Goal: Information Seeking & Learning: Check status

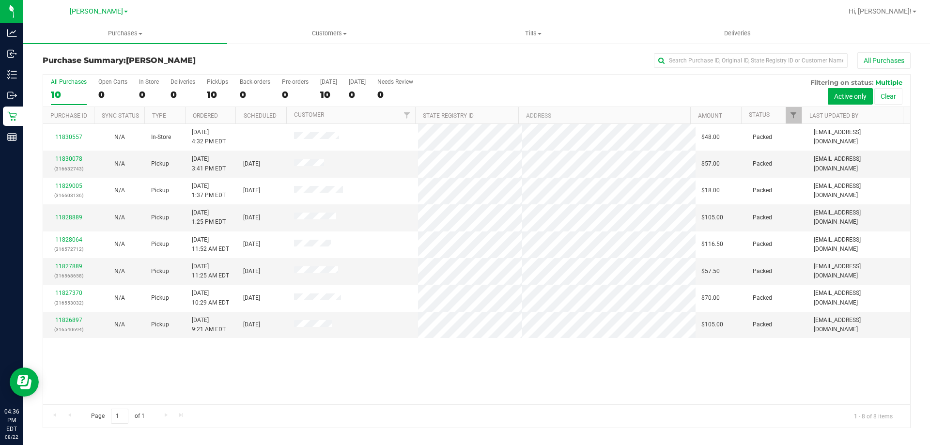
click at [396, 404] on div "Page 1 of 1 1 - 8 of 8 items" at bounding box center [476, 415] width 867 height 23
